Goal: Transaction & Acquisition: Purchase product/service

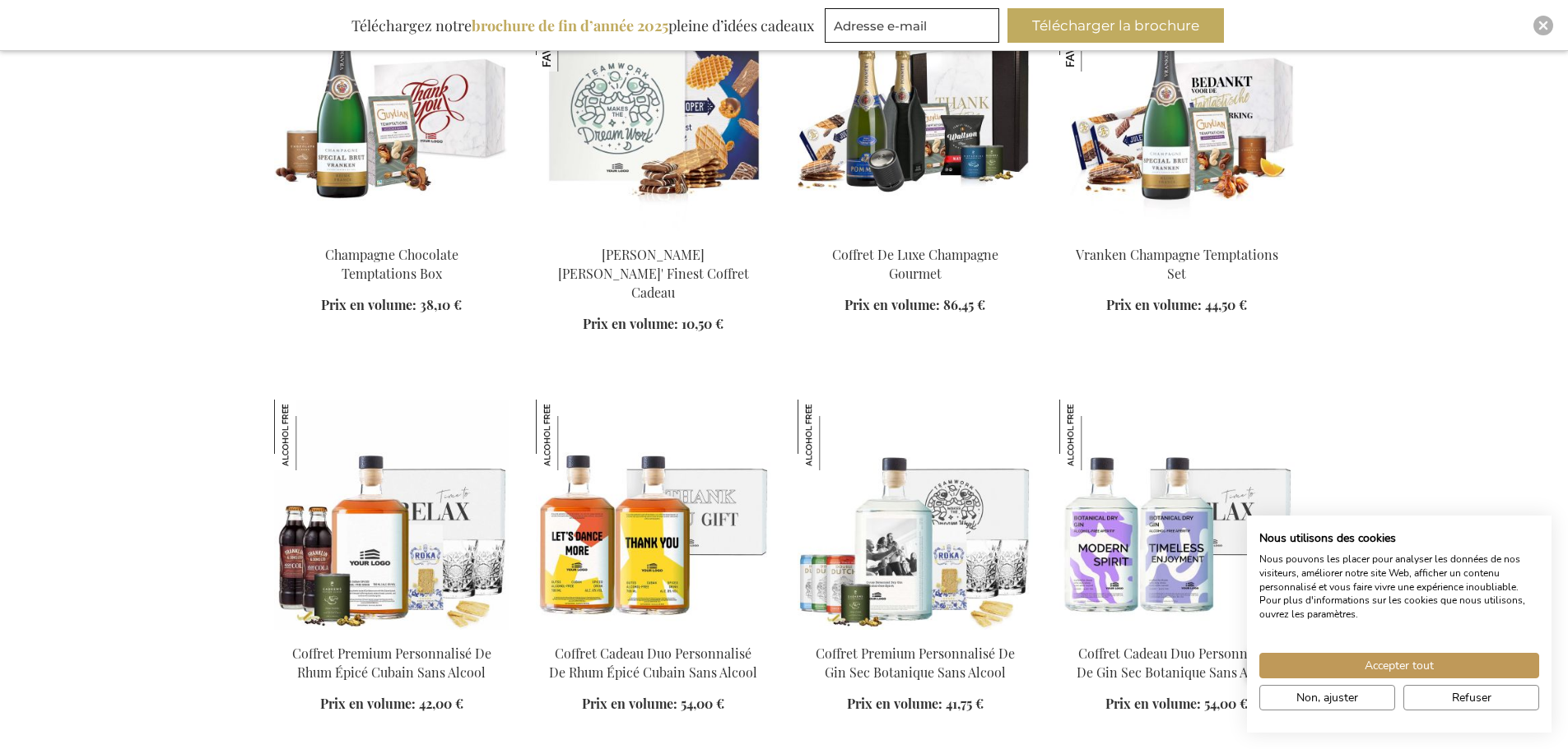
scroll to position [1233, 0]
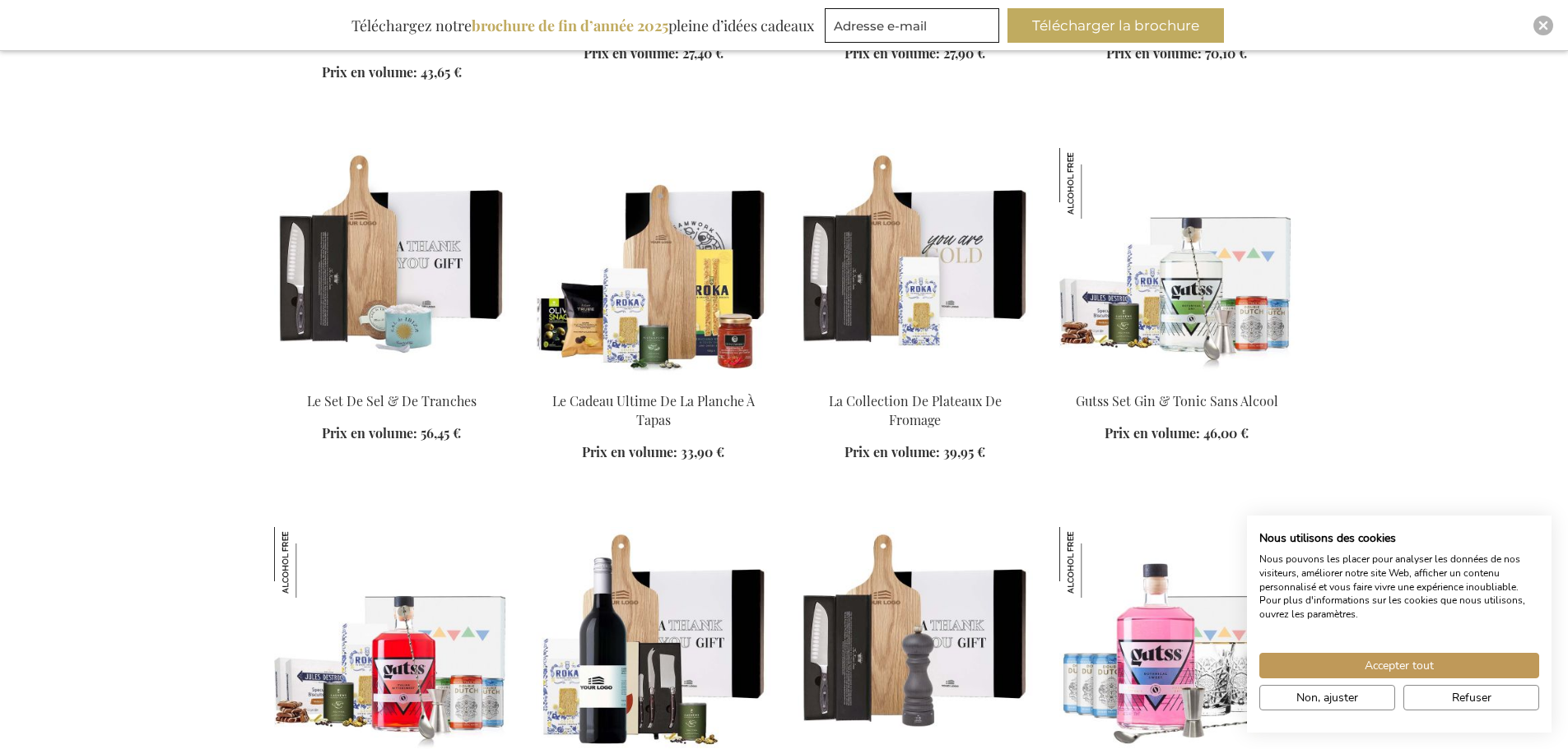
scroll to position [3043, 0]
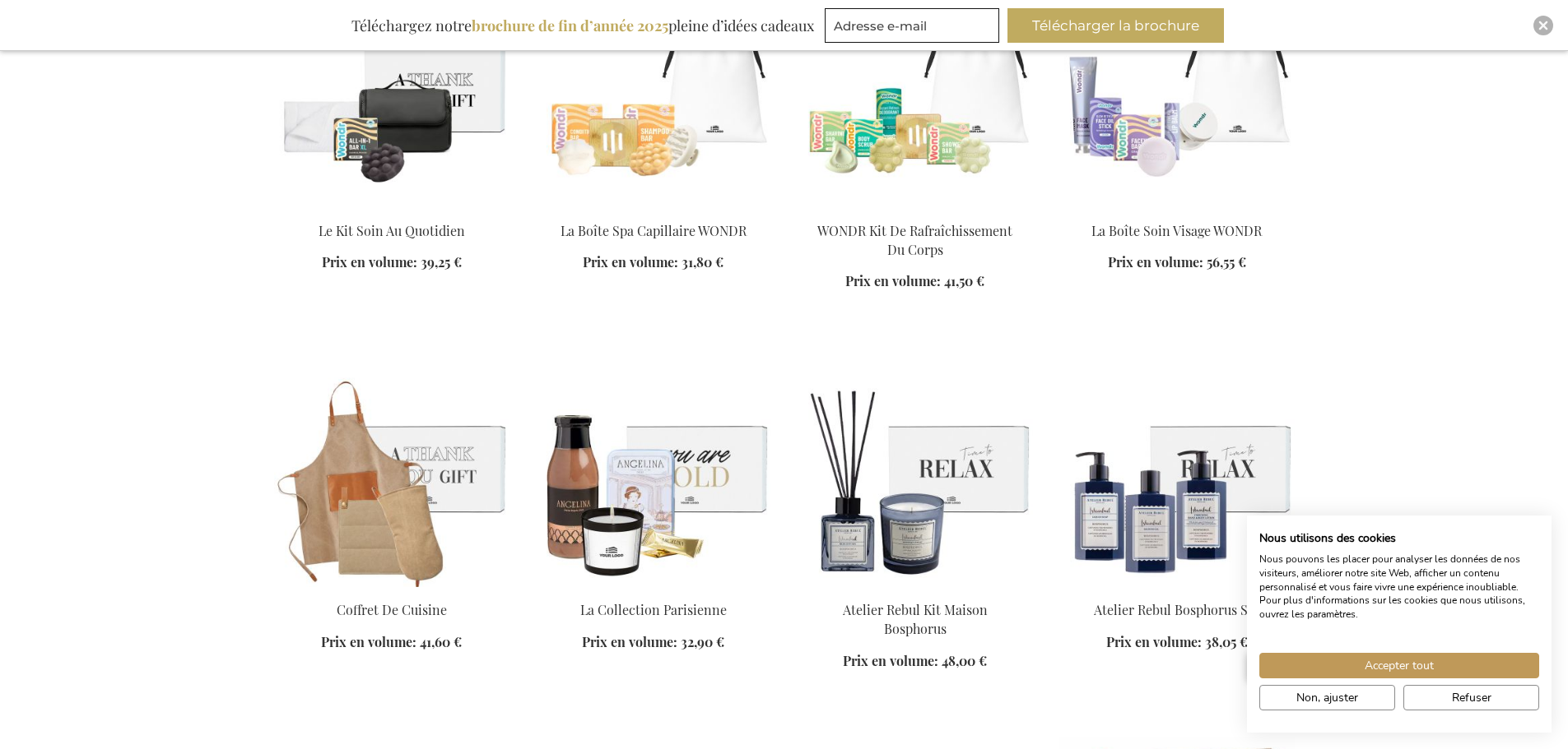
scroll to position [4359, 0]
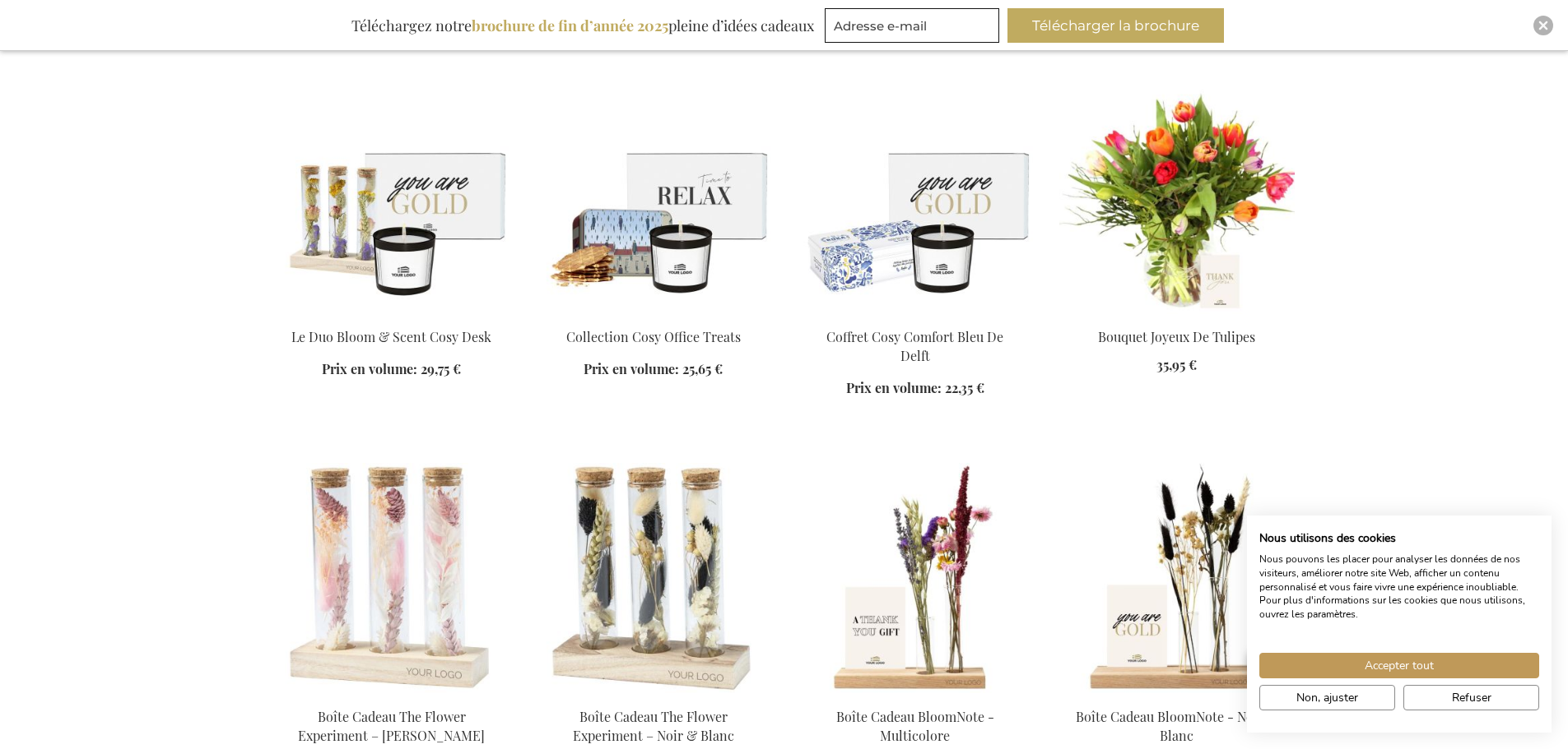
scroll to position [5346, 0]
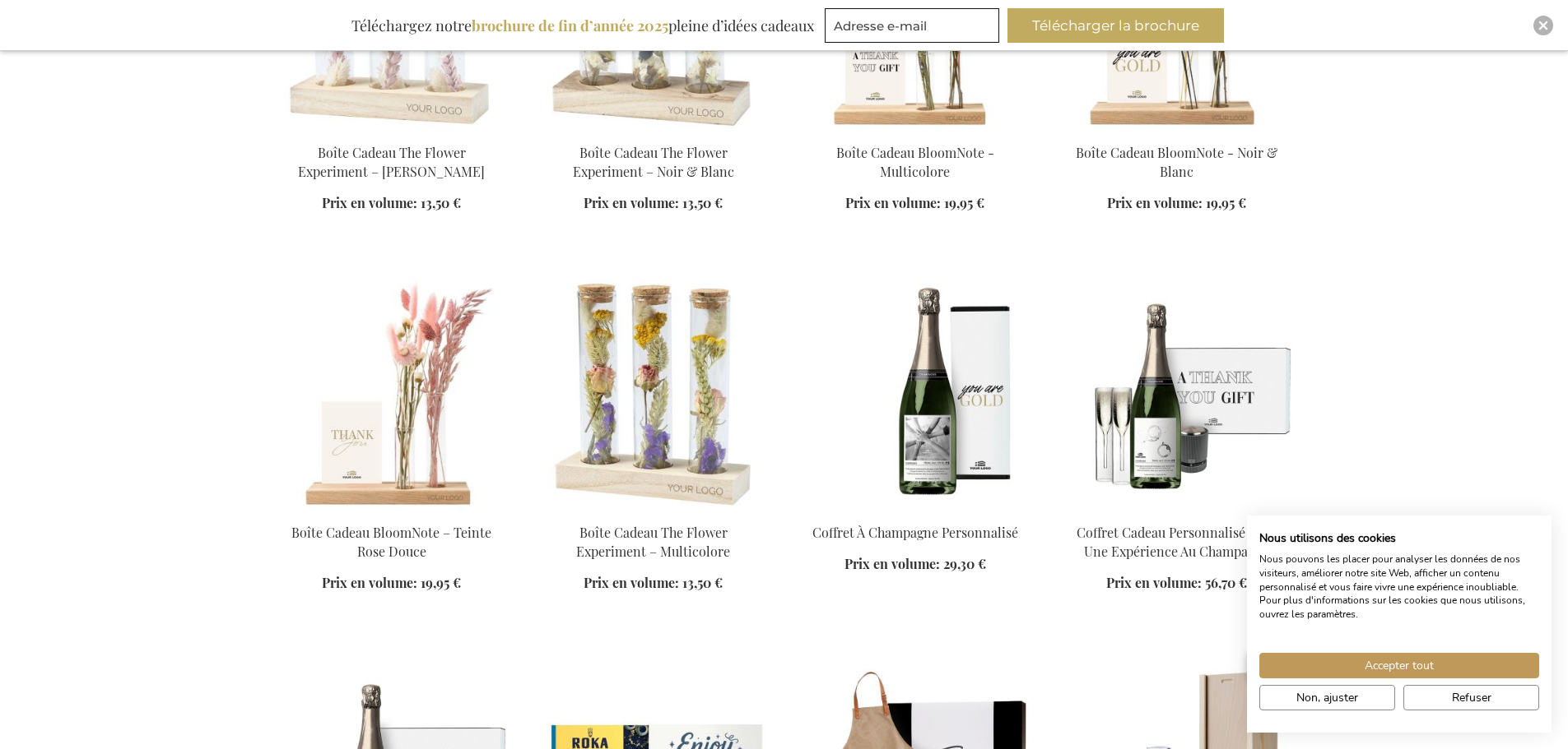
scroll to position [5922, 0]
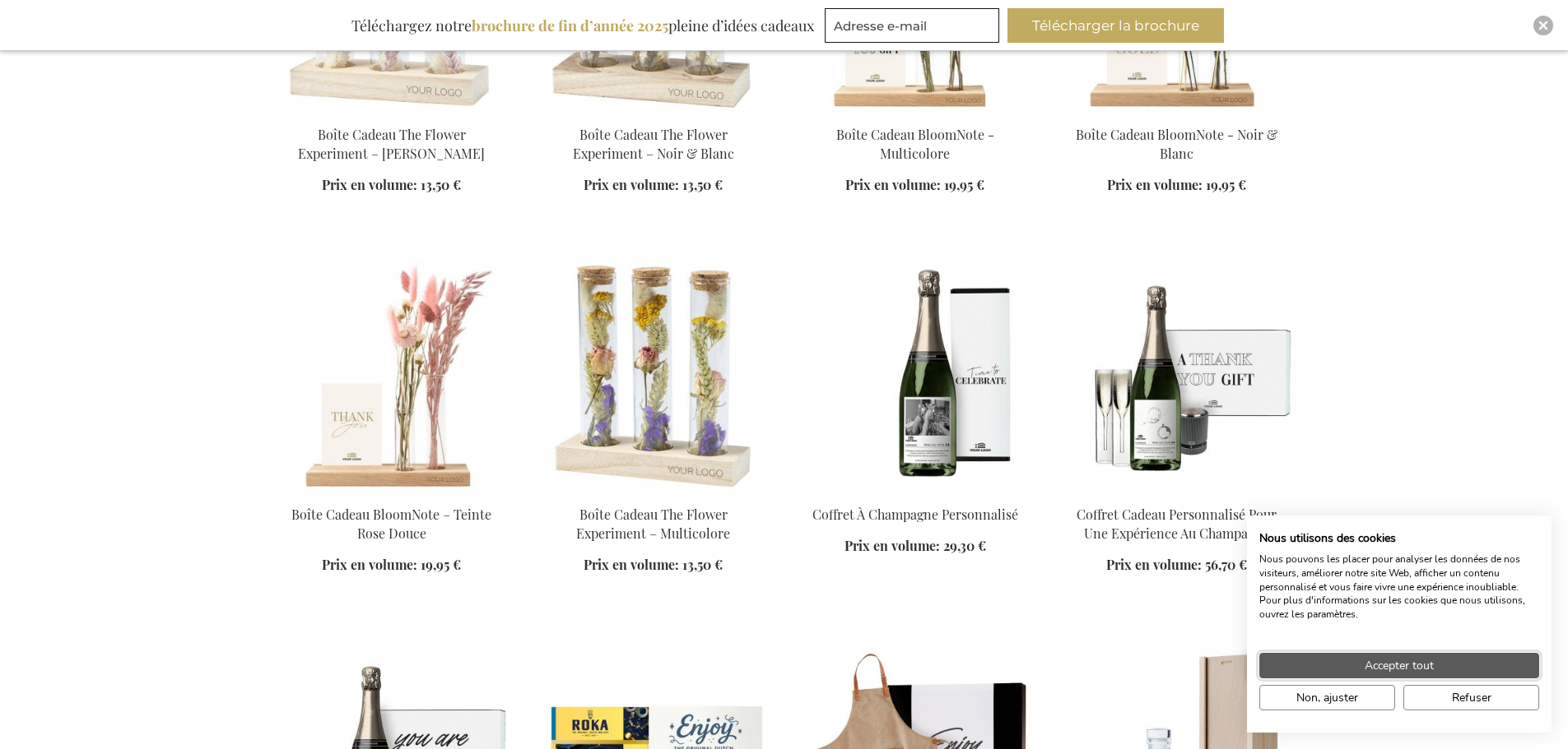
click at [1402, 664] on span "Accepter tout" at bounding box center [1399, 666] width 69 height 17
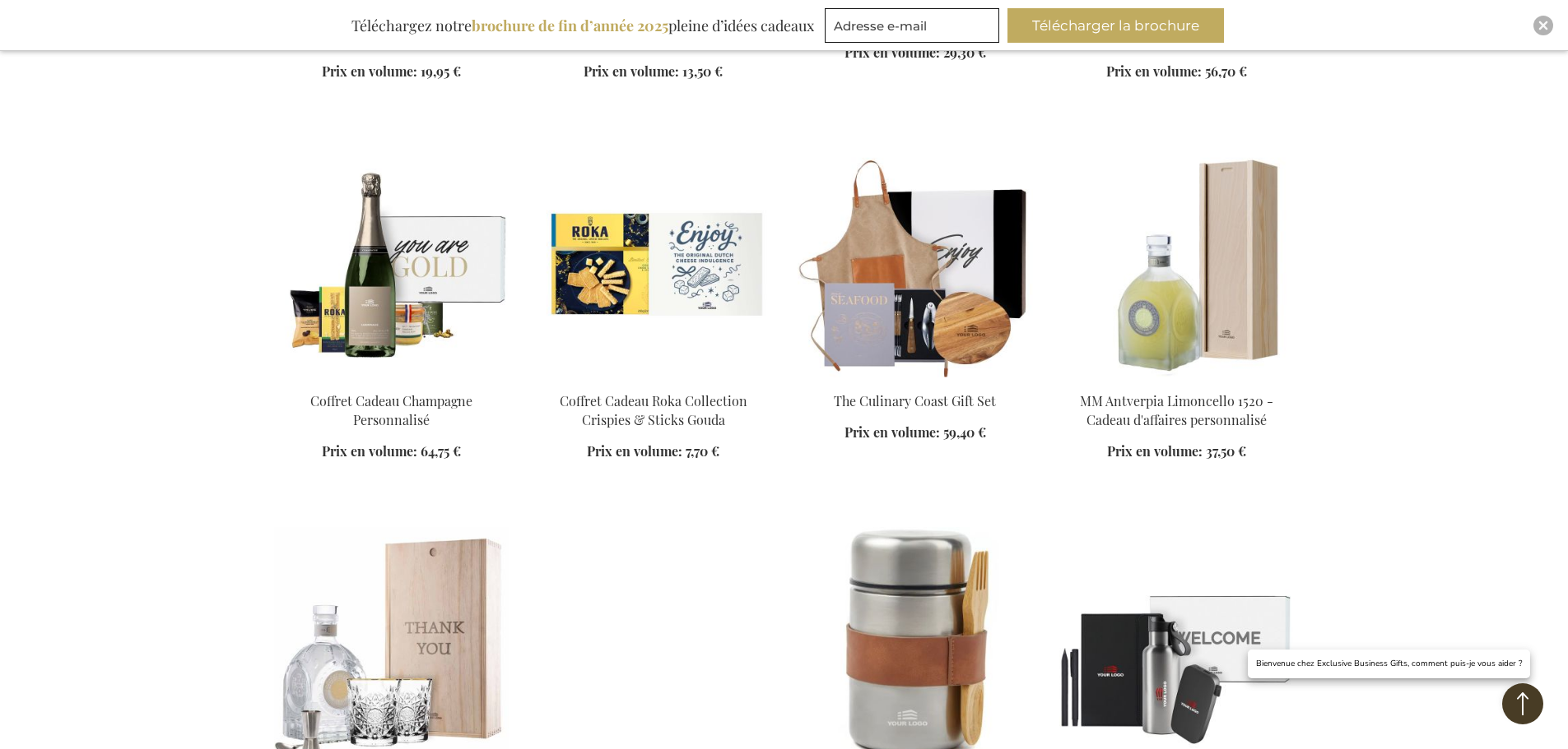
scroll to position [6580, 0]
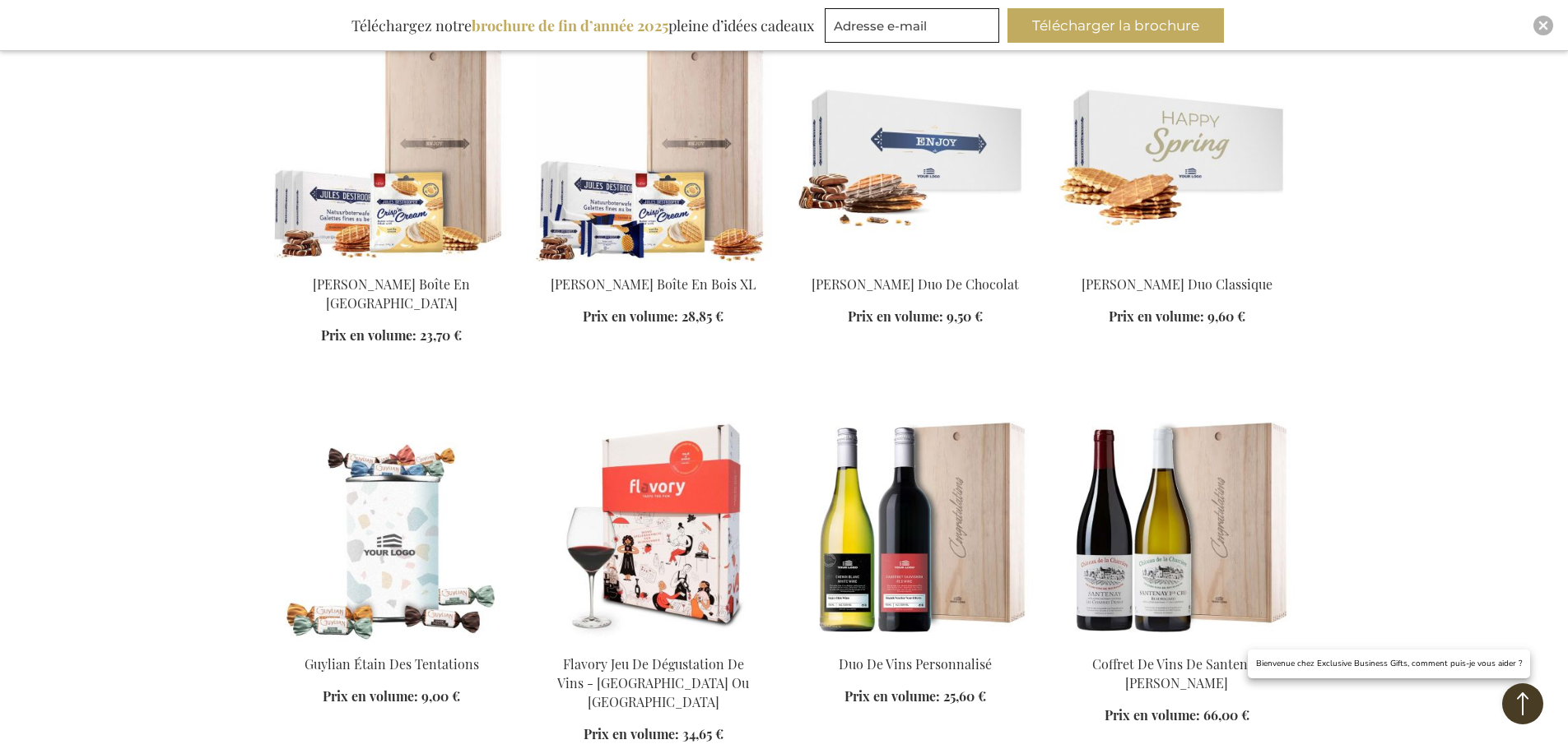
scroll to position [7319, 0]
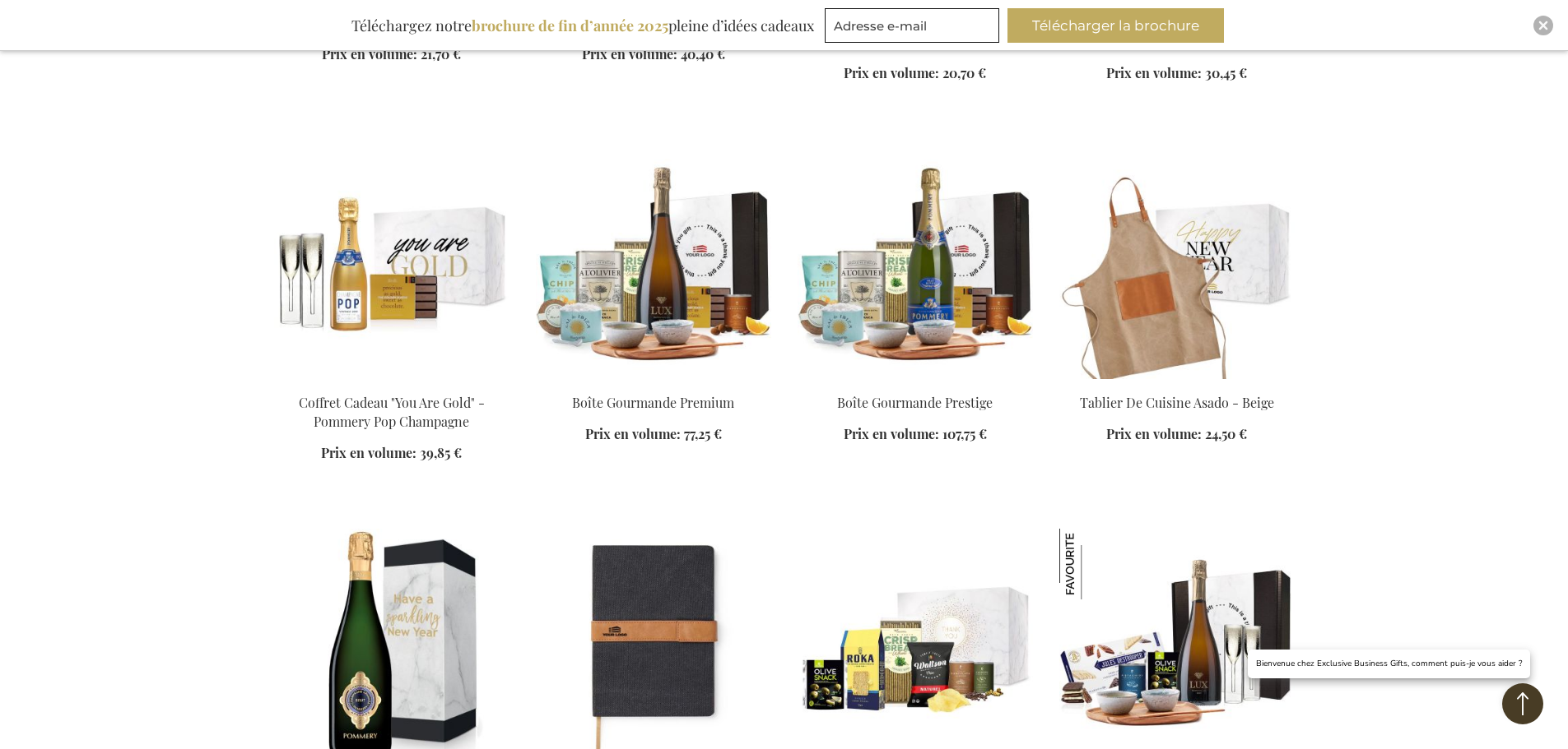
scroll to position [8554, 0]
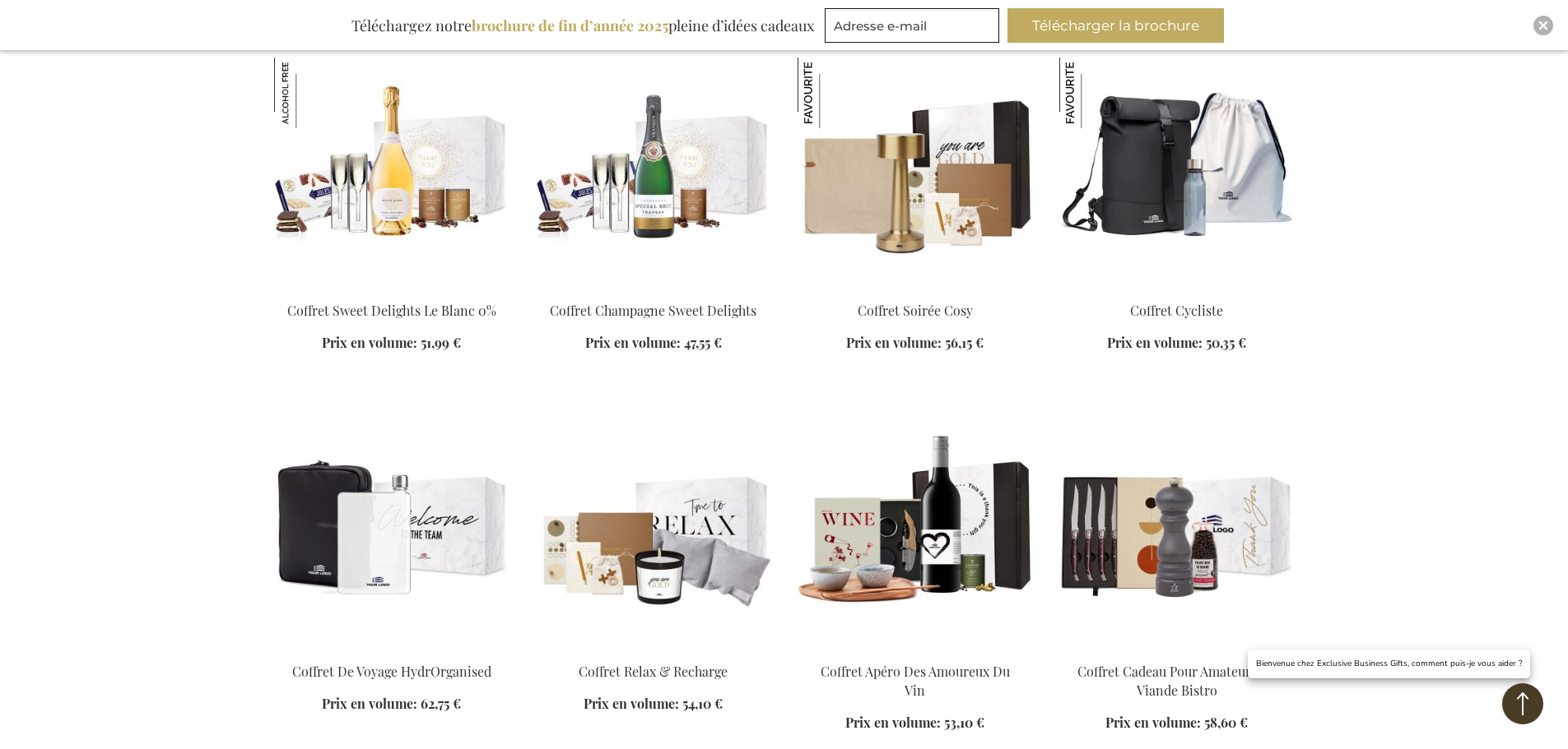
scroll to position [9211, 0]
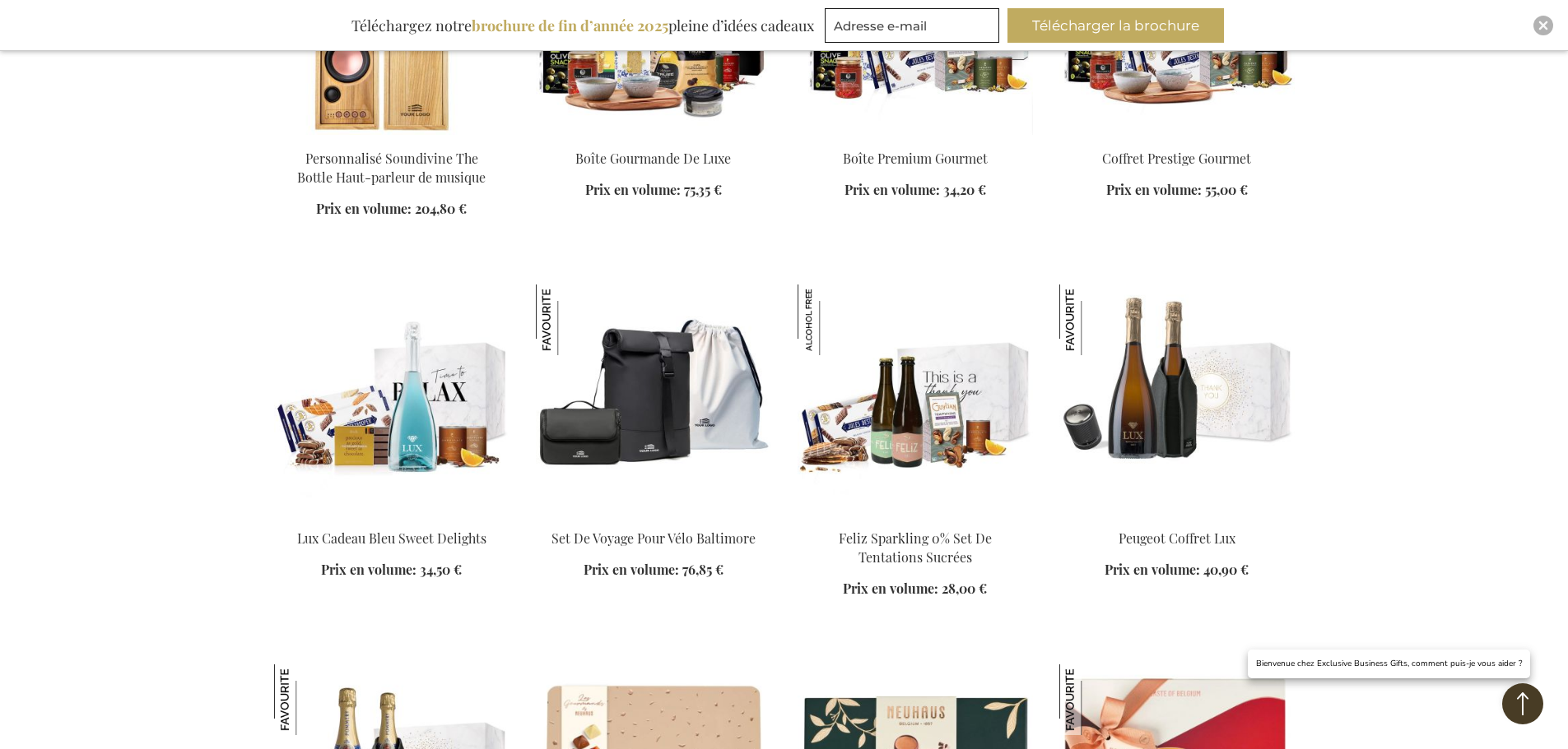
scroll to position [10856, 0]
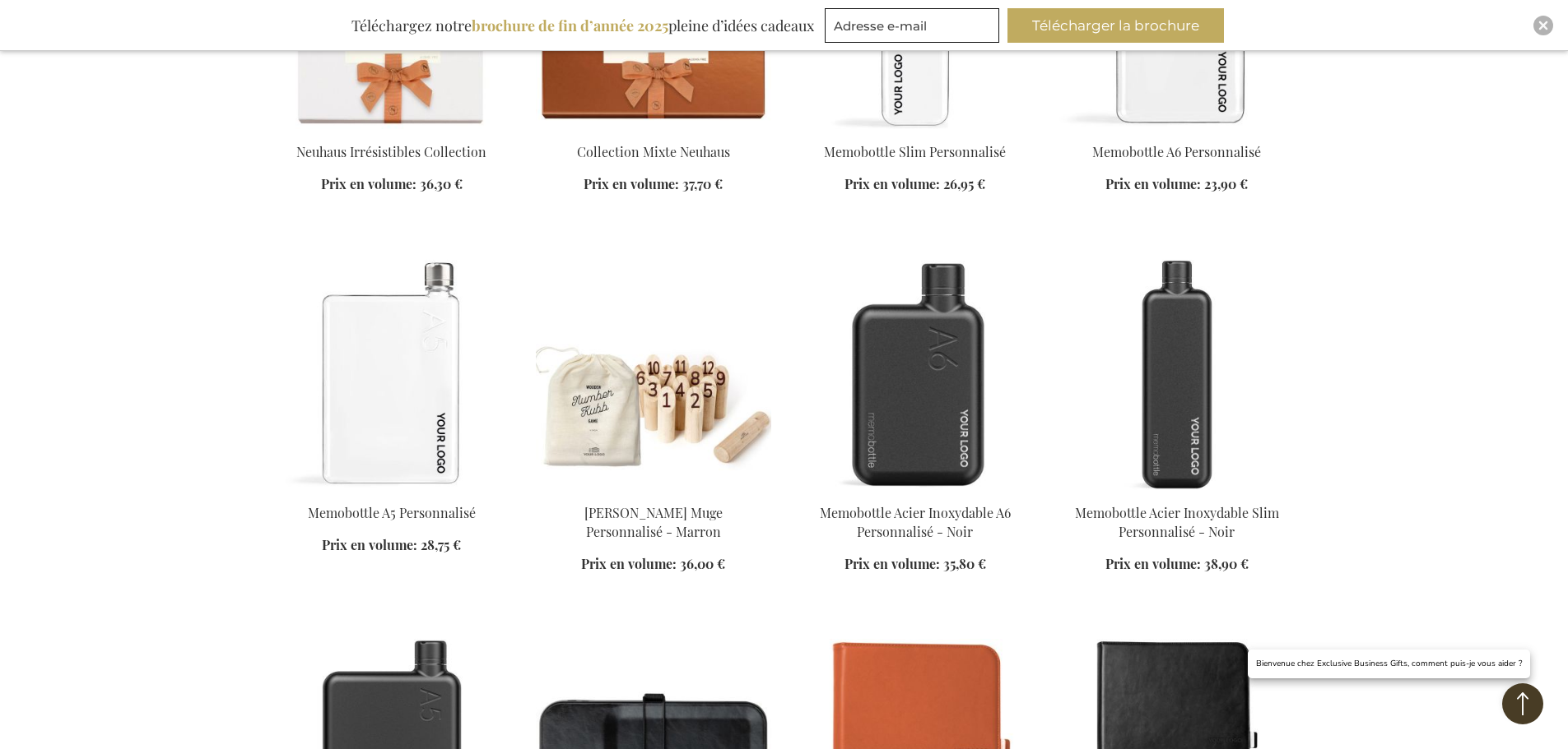
scroll to position [12008, 0]
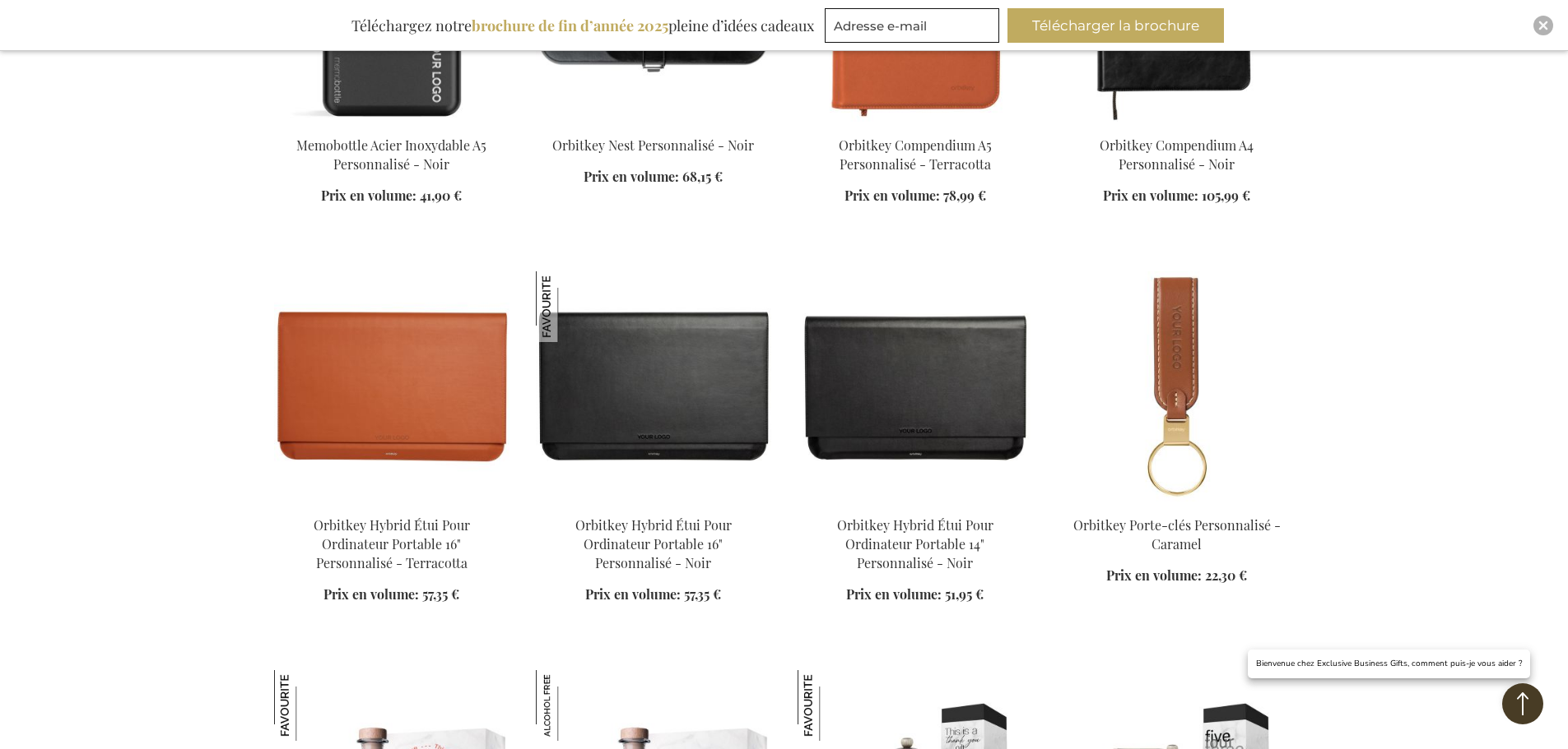
scroll to position [13159, 0]
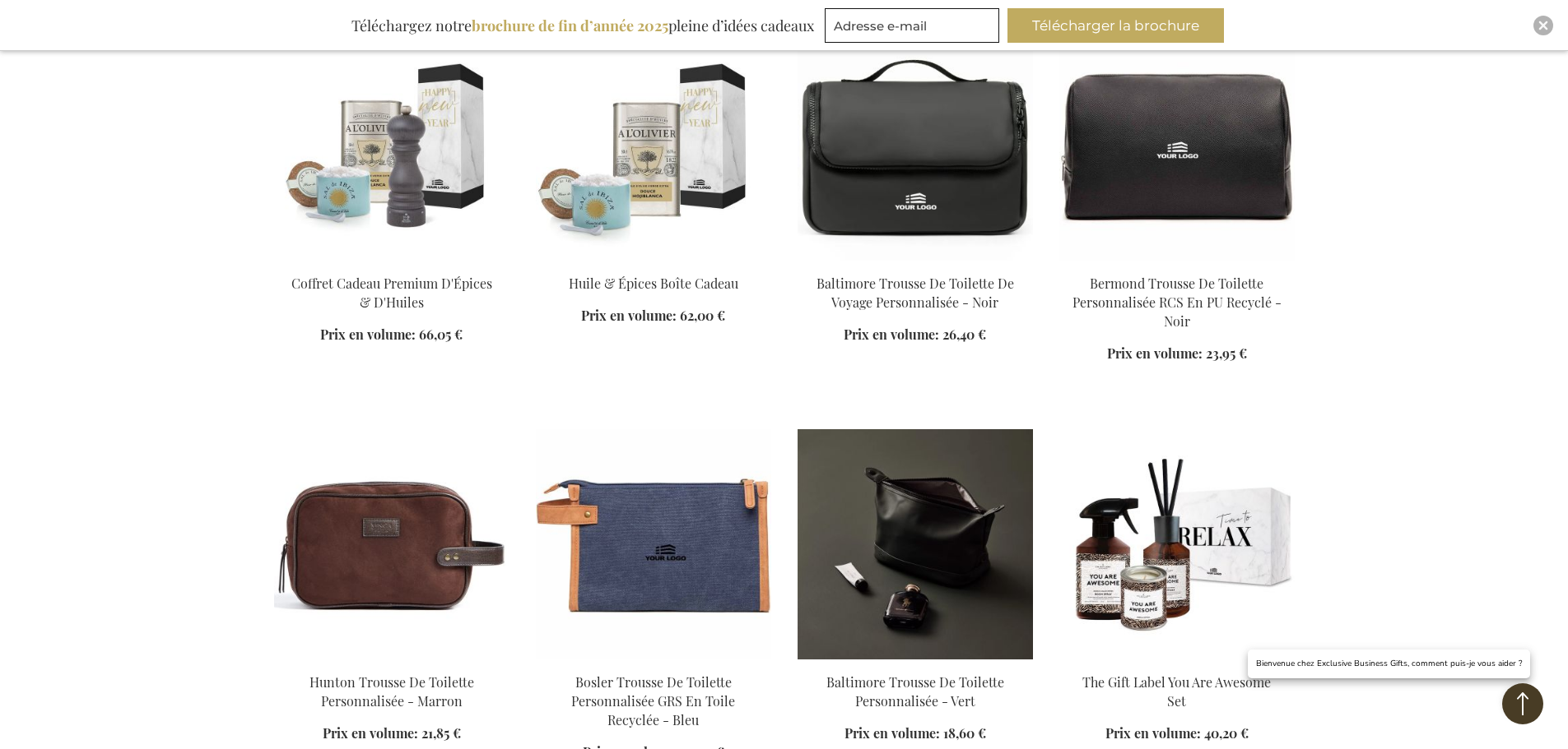
scroll to position [13817, 0]
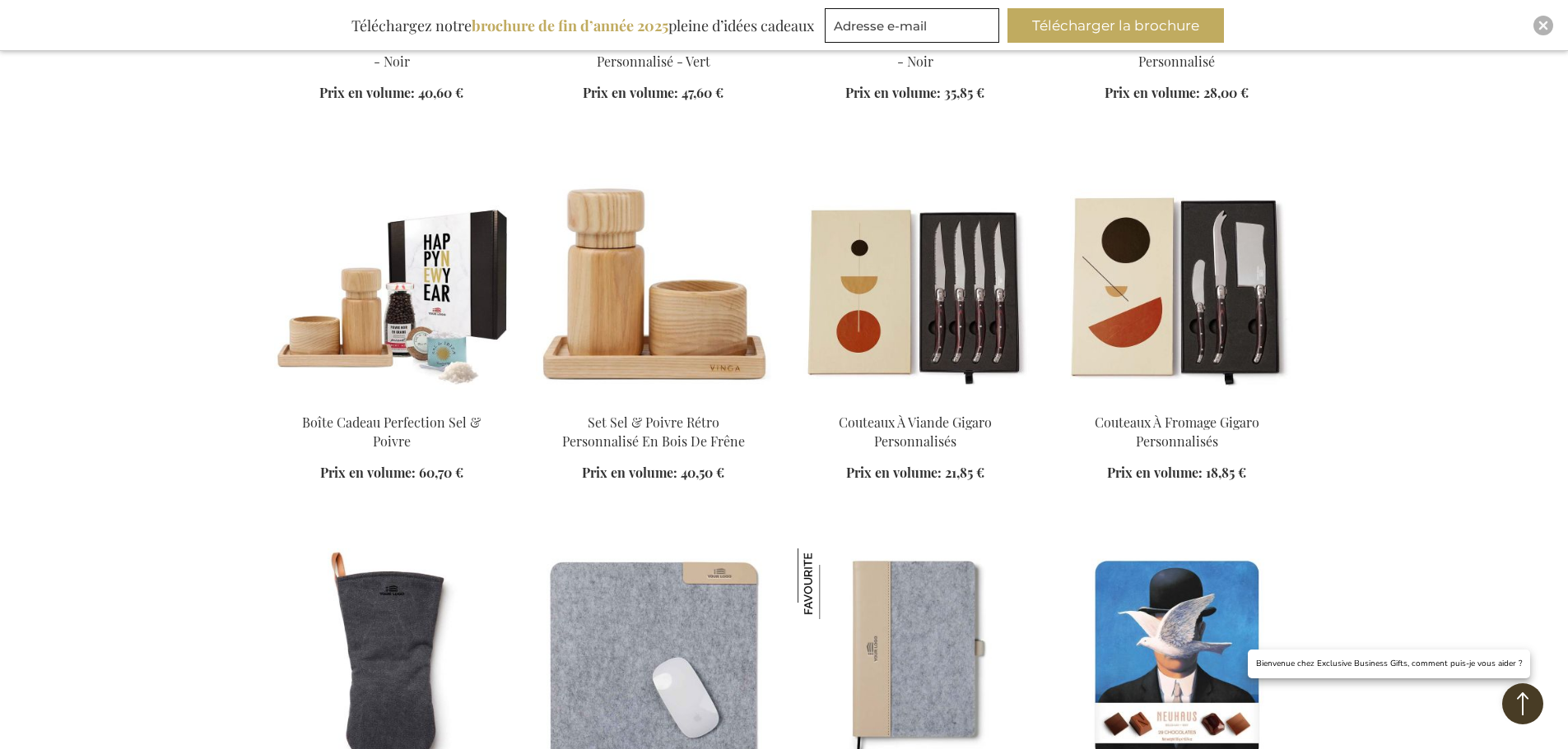
scroll to position [15215, 0]
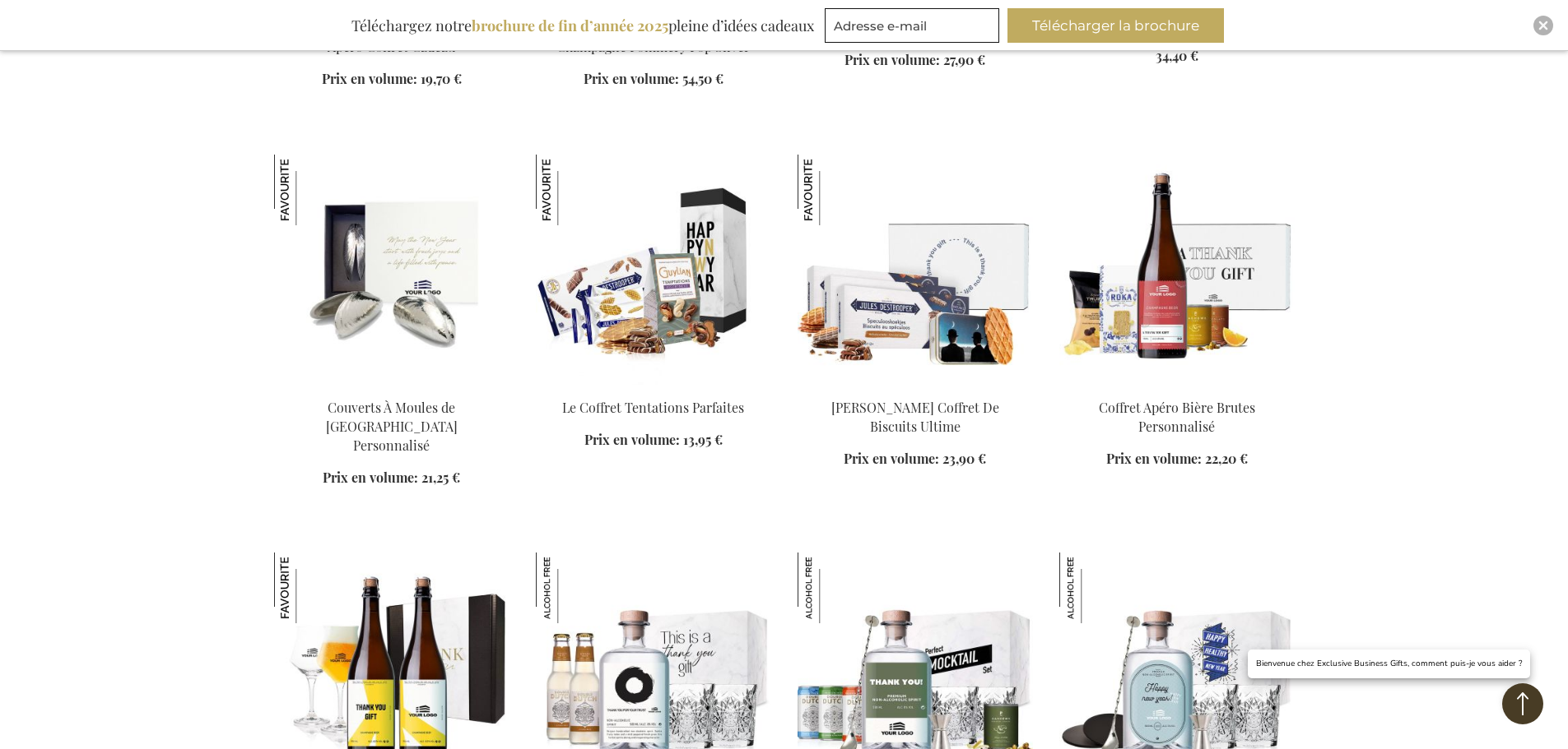
scroll to position [16778, 0]
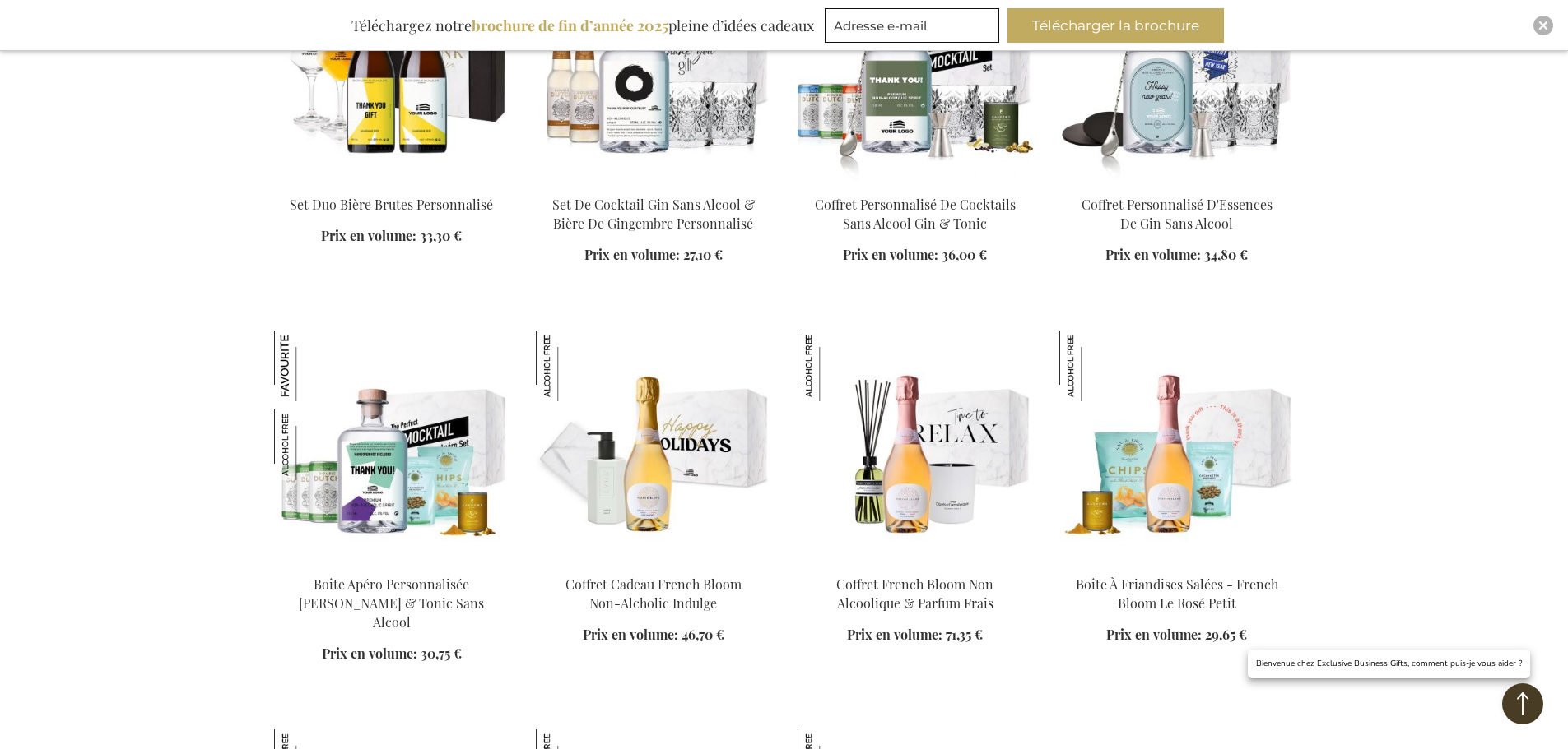
scroll to position [17354, 0]
